Goal: Use online tool/utility: Utilize a website feature to perform a specific function

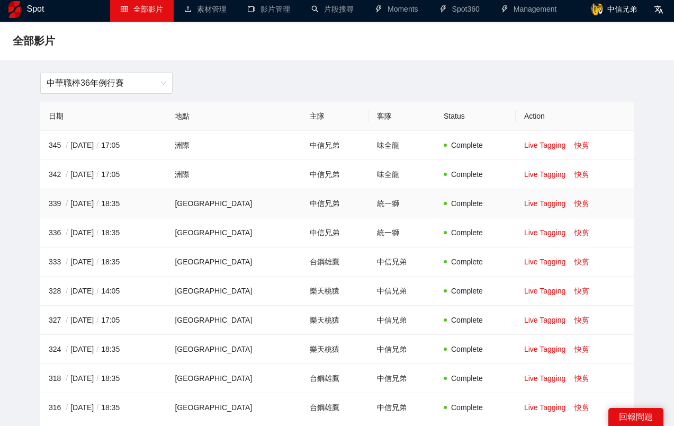
scroll to position [10, 0]
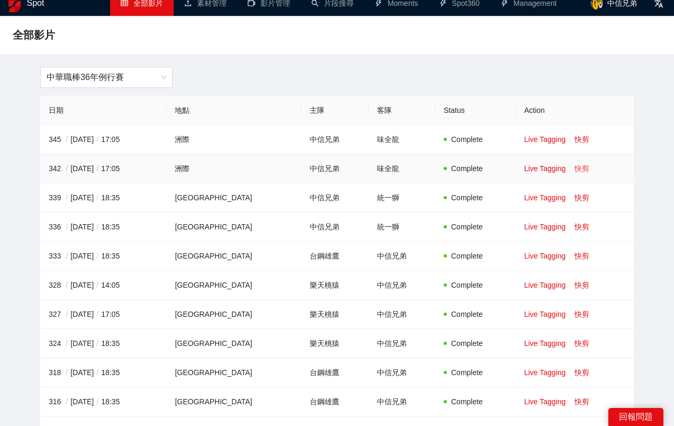
click at [577, 167] on link "快剪" at bounding box center [582, 168] width 15 height 8
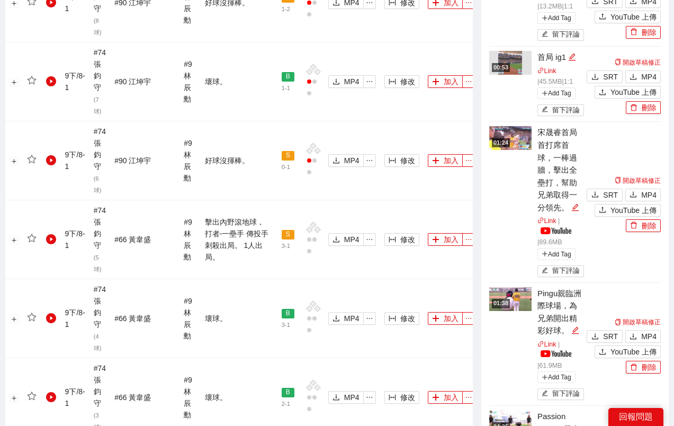
scroll to position [1186, 0]
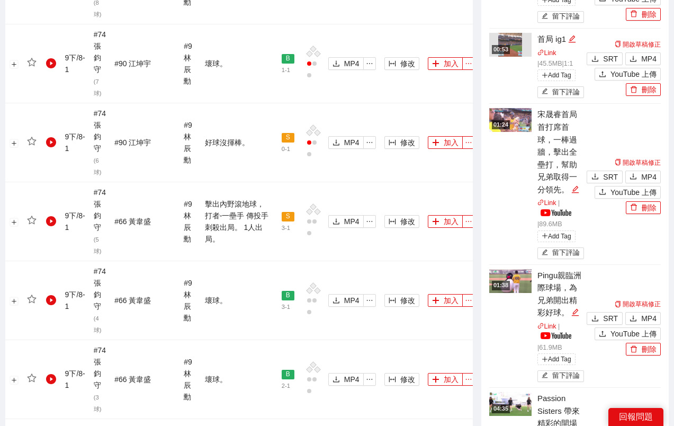
click at [555, 113] on div "宋晟睿首局首打席首球，一棒過牆，擊出全壘打，幫助兄弟取得一分領先。" at bounding box center [561, 151] width 47 height 87
click at [517, 108] on img at bounding box center [510, 120] width 42 height 24
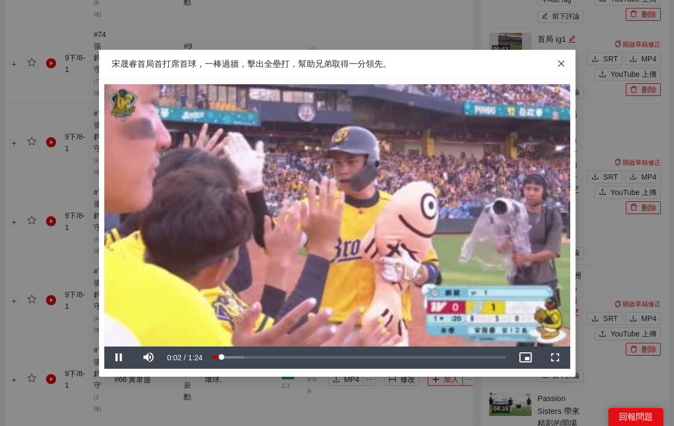
click at [564, 58] on span "Close" at bounding box center [561, 64] width 29 height 29
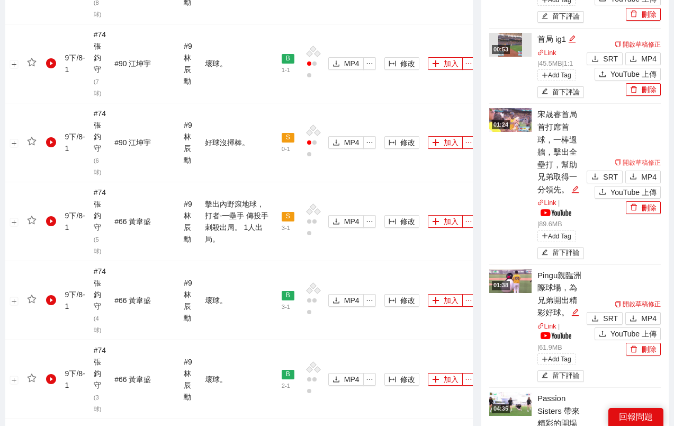
click at [638, 159] on link "開啟草稿修正" at bounding box center [638, 162] width 46 height 7
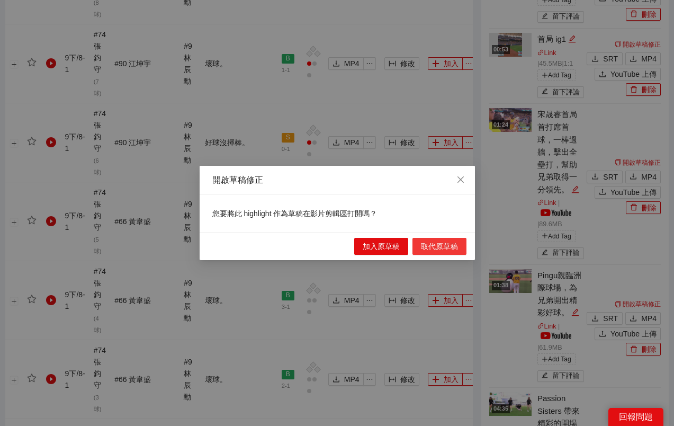
click at [434, 244] on span "取代原草稿" at bounding box center [439, 246] width 37 height 12
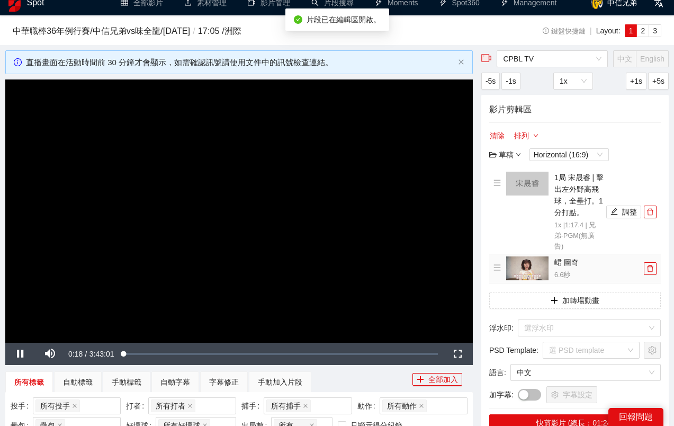
scroll to position [48, 0]
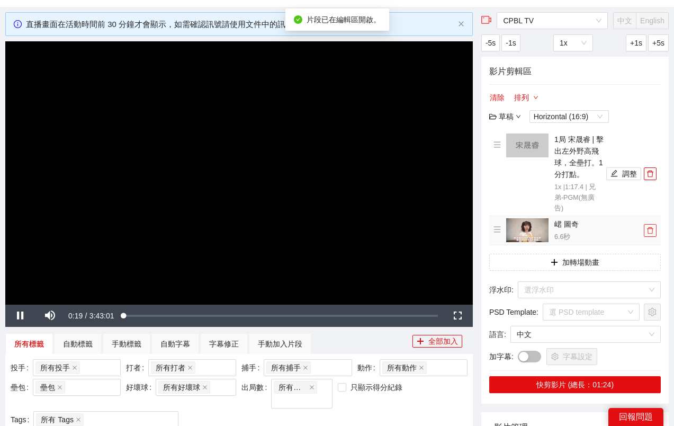
click at [651, 231] on icon "delete" at bounding box center [650, 230] width 7 height 7
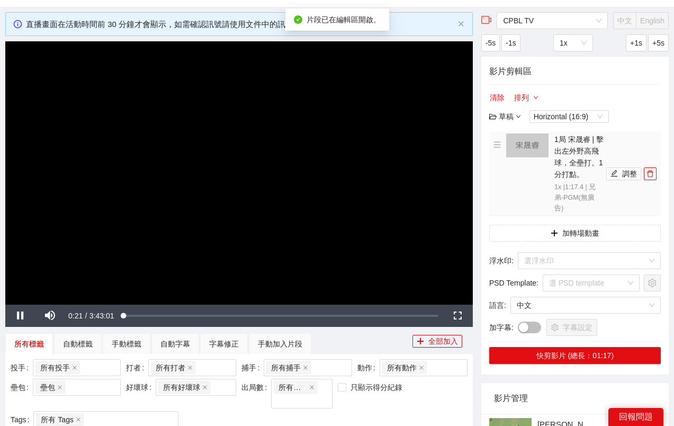
click at [580, 147] on h4 "1局 宋晟睿 | 擊出左外野高飛球，全壘打。1分打點。" at bounding box center [579, 156] width 49 height 47
click at [532, 147] on img at bounding box center [527, 145] width 42 height 24
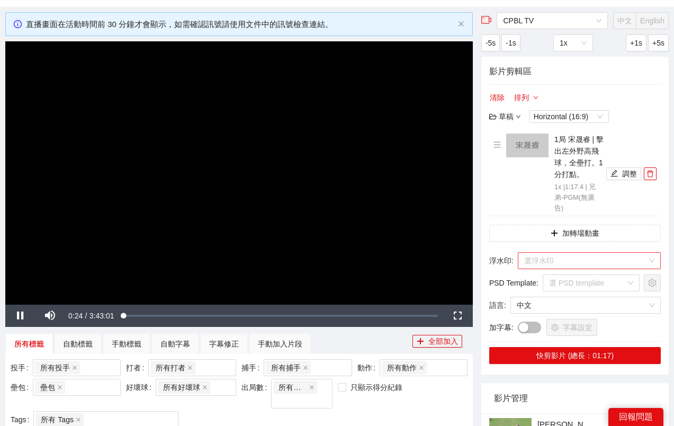
click at [562, 263] on input "search" at bounding box center [585, 261] width 123 height 16
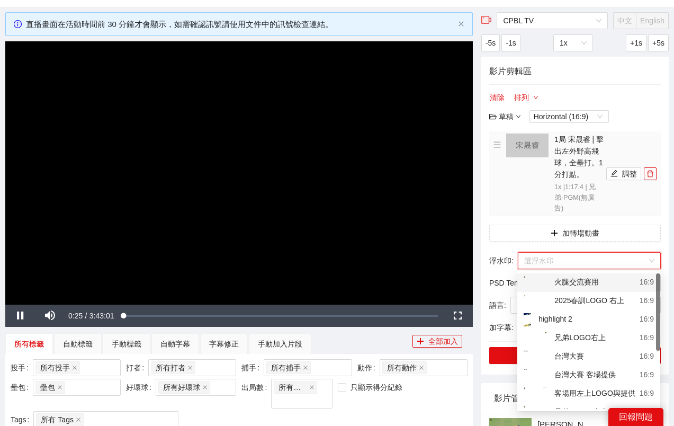
click at [518, 176] on div "1局 [PERSON_NAME] | 擊出左外野高飛球，全壘打。1分打點。 1x | 1:17.4 | 兄弟-PGM(無廣告)" at bounding box center [549, 173] width 110 height 80
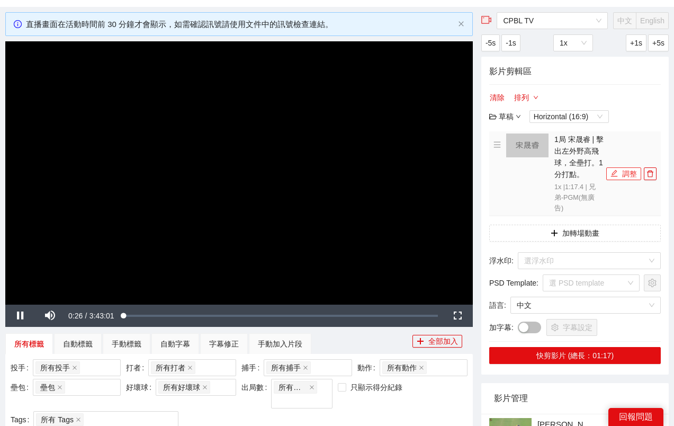
click at [627, 175] on button "調整" at bounding box center [623, 173] width 35 height 13
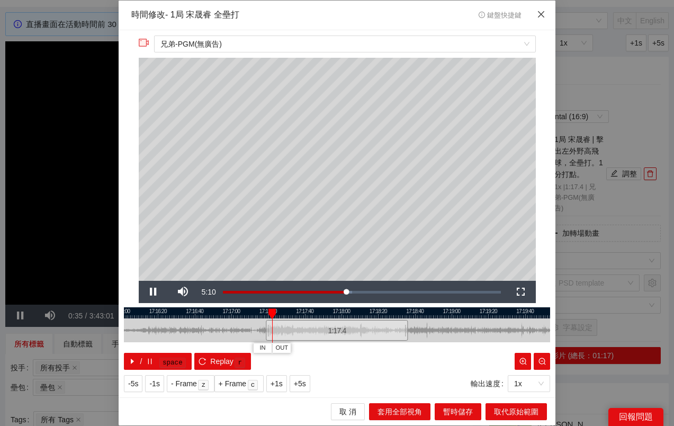
click at [544, 19] on span "Close" at bounding box center [541, 15] width 29 height 29
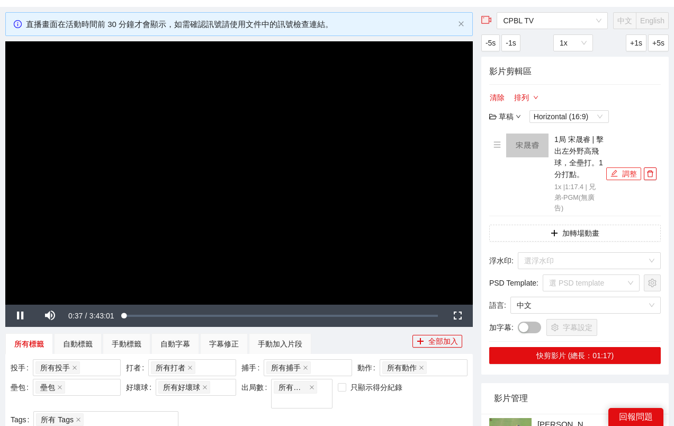
scroll to position [92, 0]
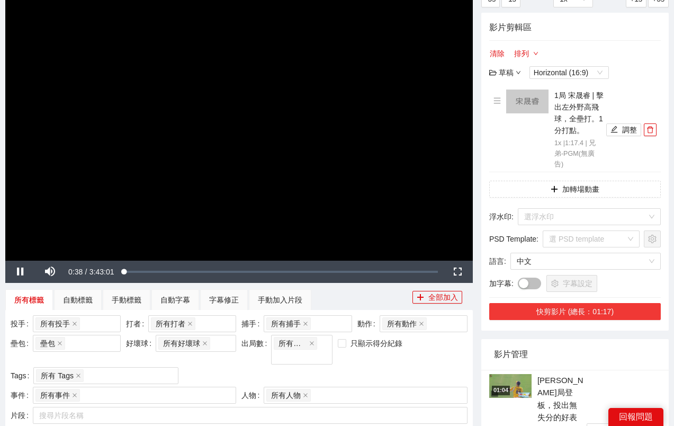
click at [568, 315] on button "快剪影片 (總長：01:17)" at bounding box center [575, 311] width 172 height 17
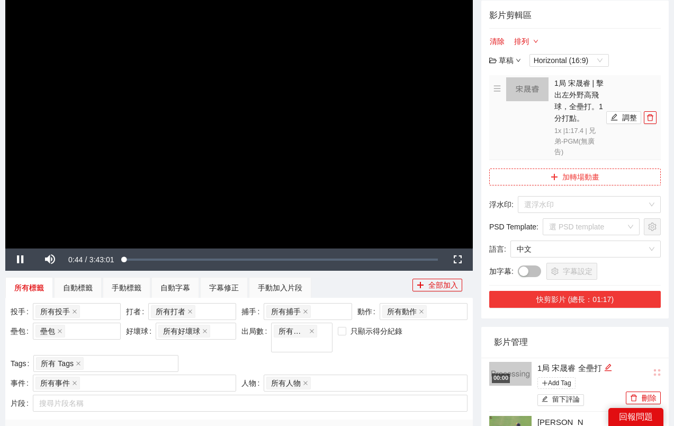
scroll to position [7, 0]
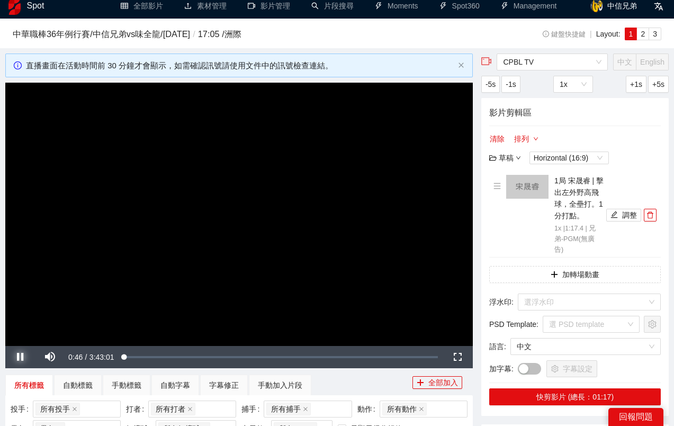
click at [19, 357] on span "Video Player" at bounding box center [20, 357] width 30 height 0
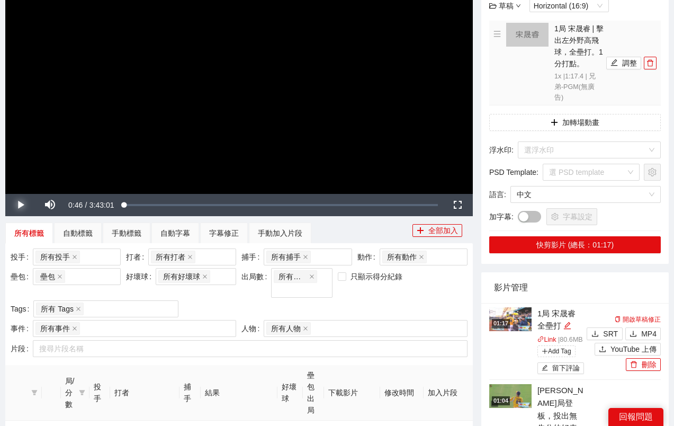
scroll to position [226, 0]
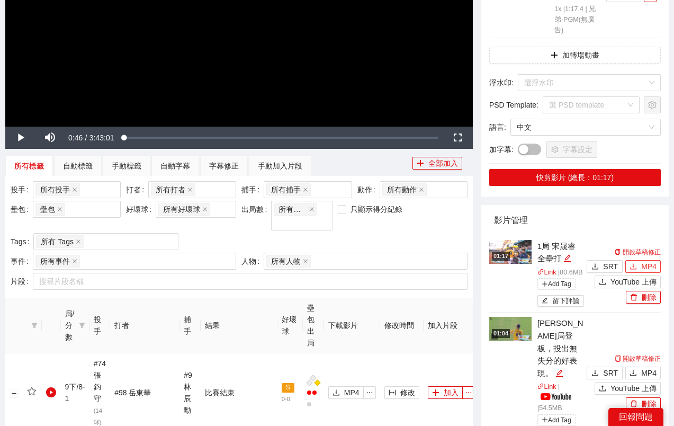
click at [640, 273] on button "MP4" at bounding box center [642, 266] width 35 height 13
